Goal: Register for event/course: Sign up to attend an event or enroll in a course

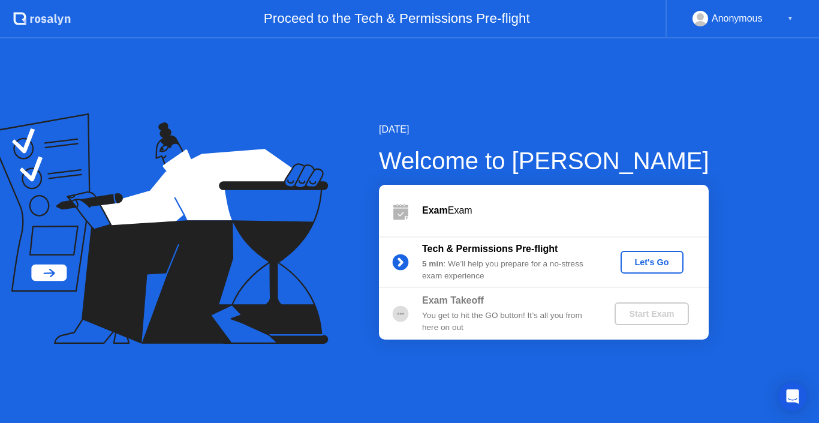
click at [646, 261] on div "Let's Go" at bounding box center [652, 262] width 53 height 10
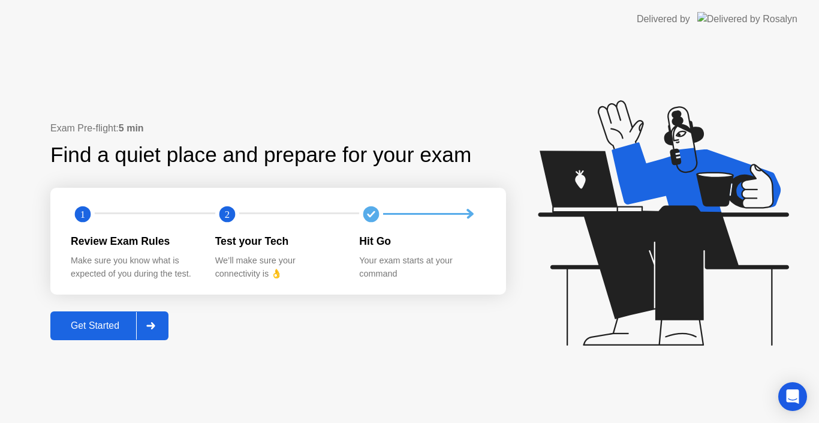
click at [112, 327] on div "Get Started" at bounding box center [95, 325] width 82 height 11
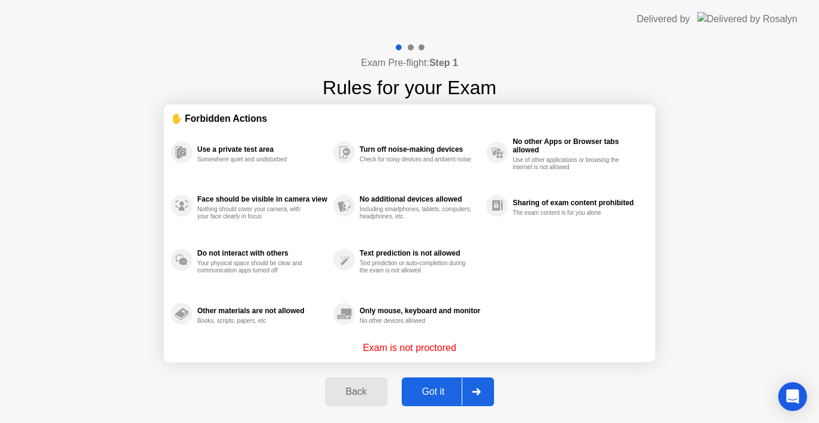
click at [481, 390] on icon at bounding box center [476, 391] width 9 height 7
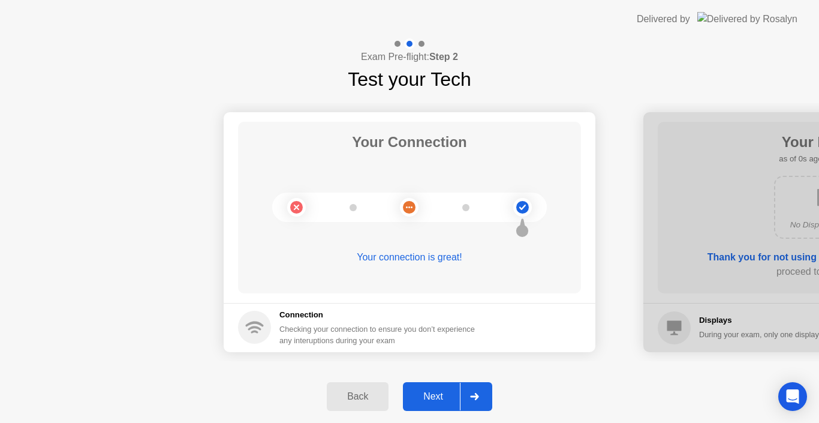
click at [483, 396] on div at bounding box center [474, 397] width 29 height 28
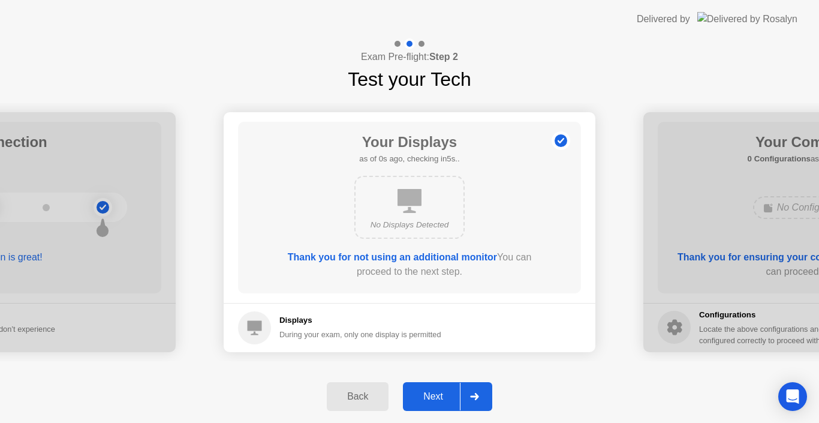
click at [483, 396] on div at bounding box center [474, 397] width 29 height 28
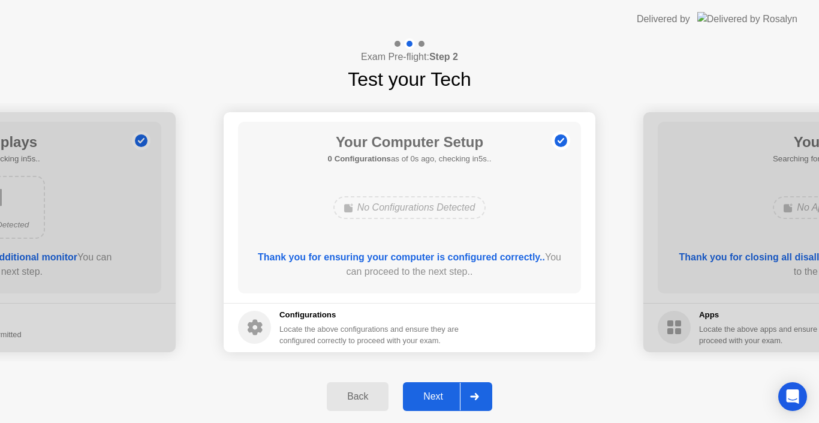
click at [483, 396] on div at bounding box center [474, 397] width 29 height 28
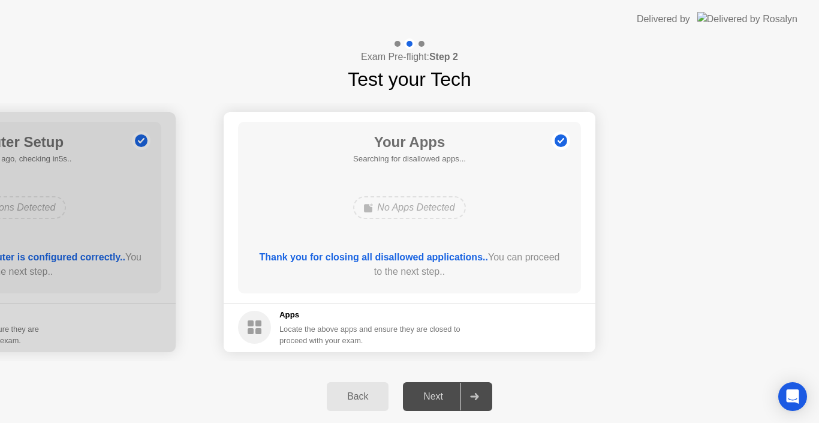
click at [483, 398] on div at bounding box center [474, 397] width 29 height 28
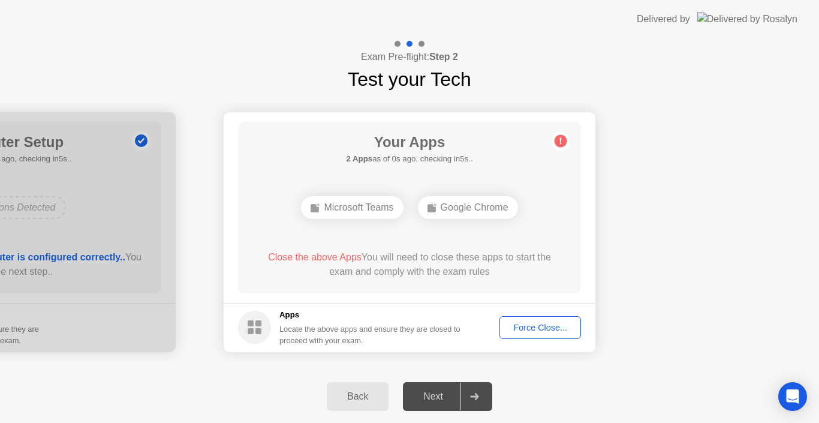
click at [483, 396] on div at bounding box center [474, 397] width 29 height 28
click at [535, 332] on div "Force Close..." at bounding box center [540, 328] width 73 height 10
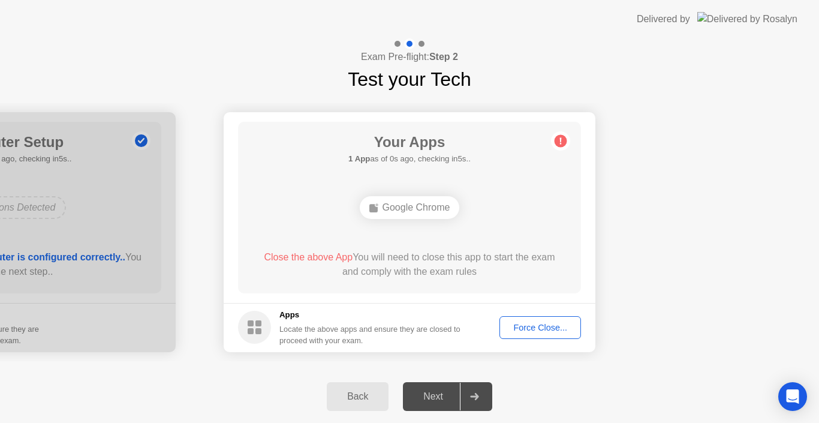
click at [557, 324] on div "Force Close..." at bounding box center [540, 328] width 73 height 10
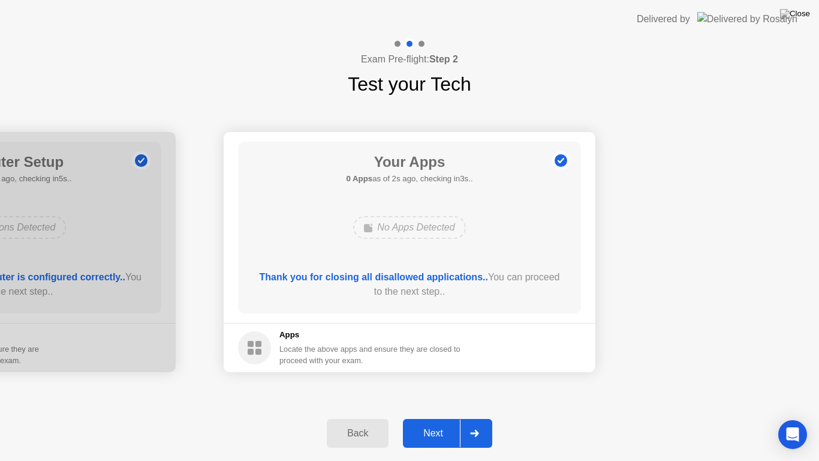
click at [445, 422] on div "Next" at bounding box center [433, 433] width 53 height 11
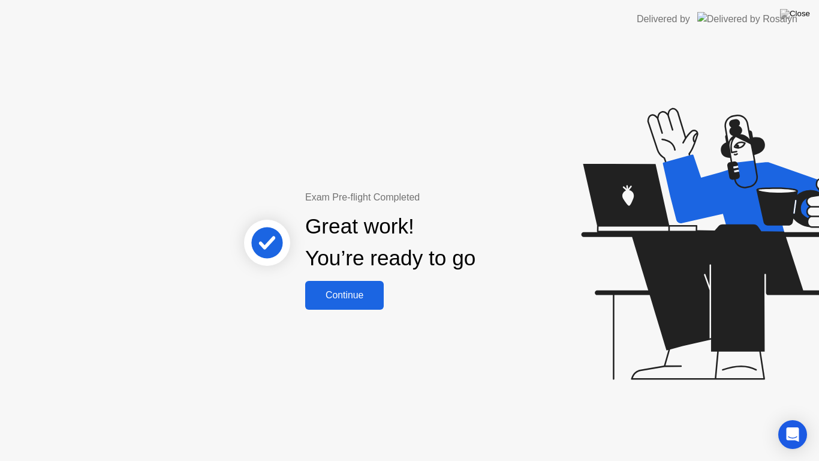
click at [364, 293] on div "Continue" at bounding box center [344, 295] width 71 height 11
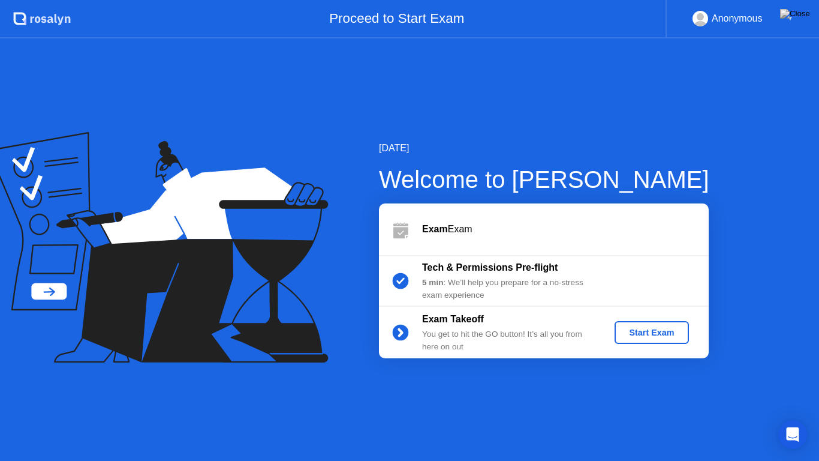
click at [666, 332] on div "Start Exam" at bounding box center [652, 332] width 64 height 10
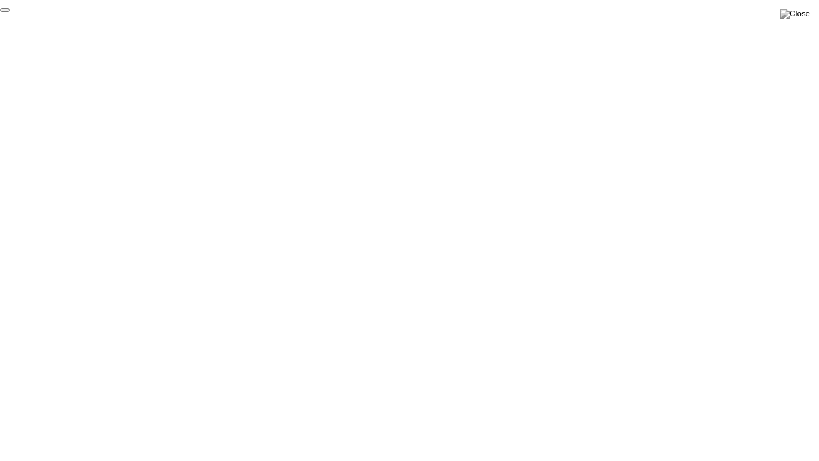
click div "End Proctoring Session"
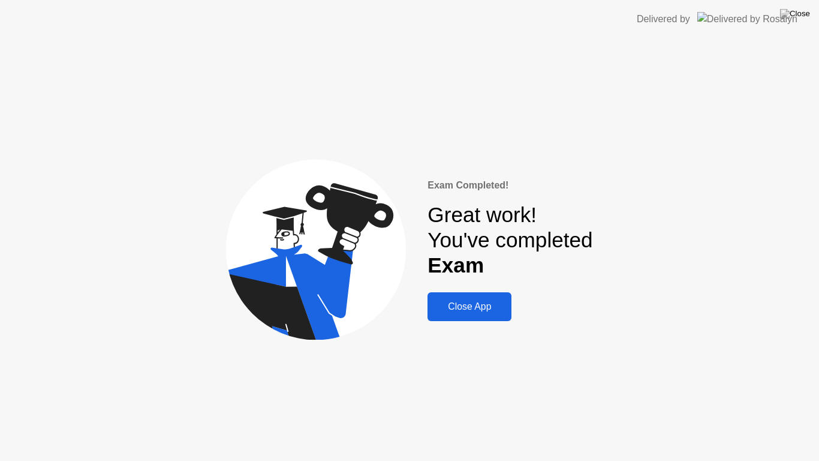
click at [470, 307] on div "Close App" at bounding box center [469, 306] width 77 height 11
